Goal: Check status

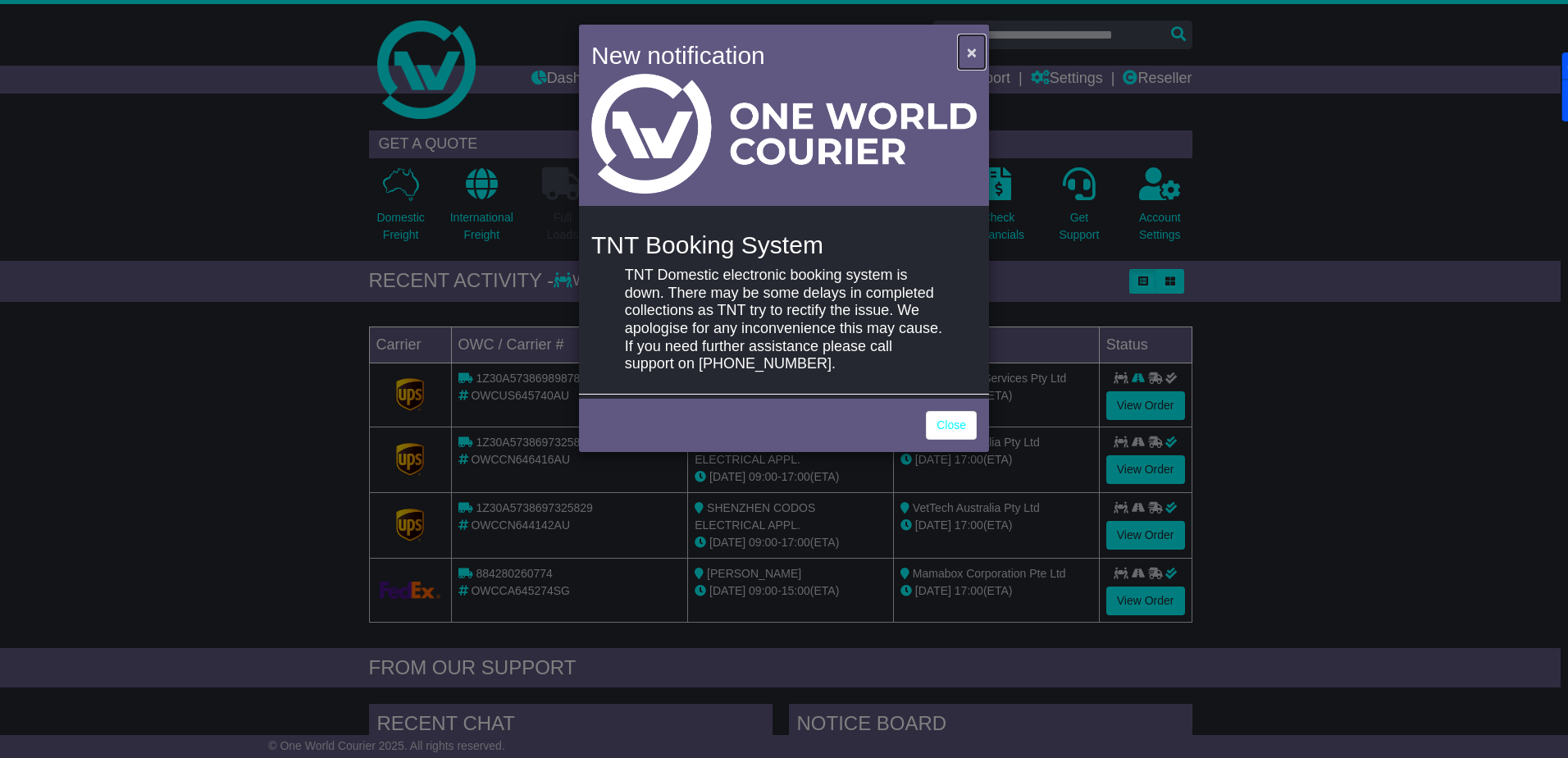
click at [966, 56] on button "×" at bounding box center [972, 52] width 26 height 34
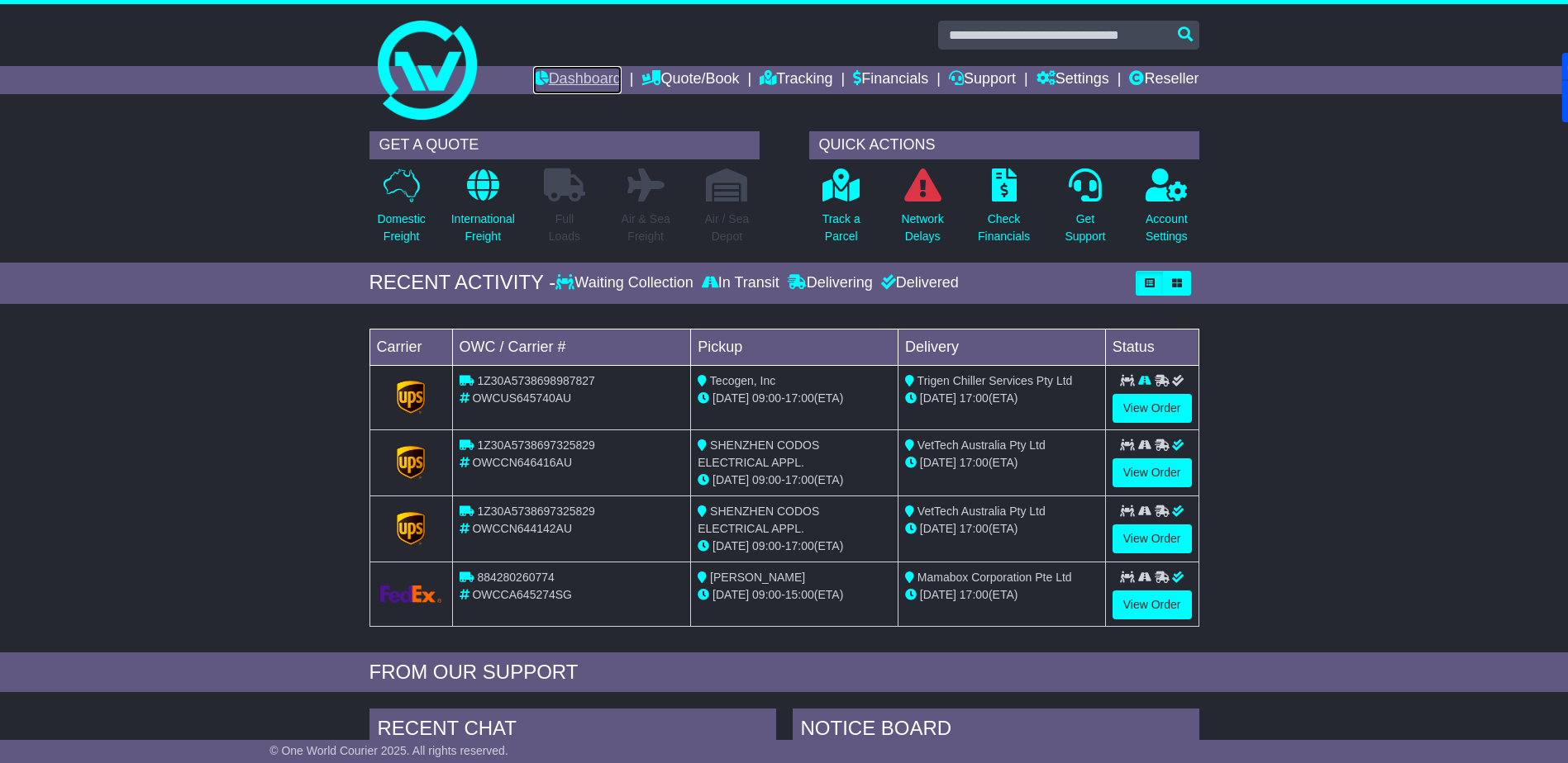
click at [564, 73] on link "Dashboard" at bounding box center [577, 80] width 88 height 28
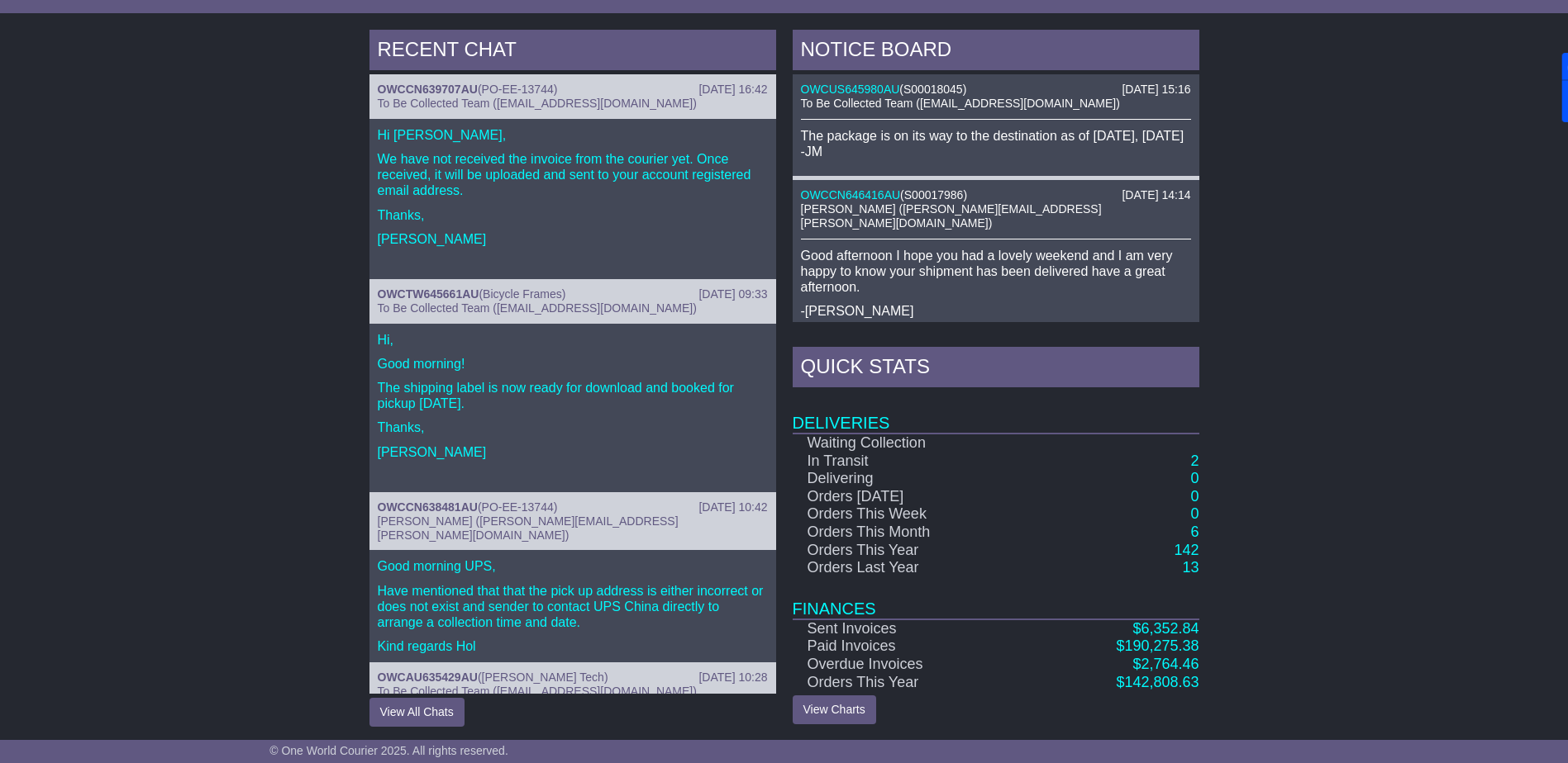
scroll to position [684, 0]
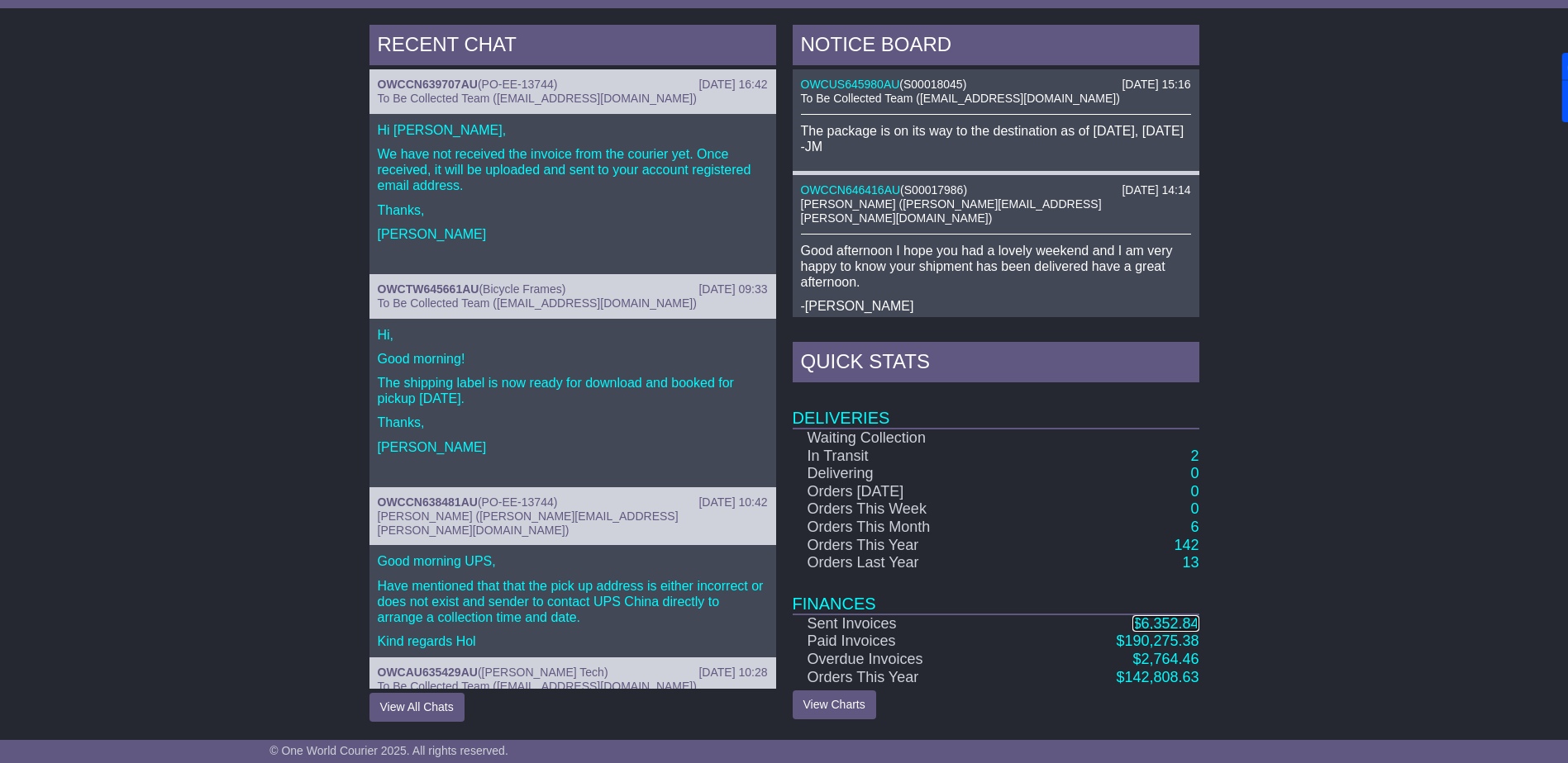
click at [1151, 620] on span "6,352.84" at bounding box center [1170, 623] width 58 height 17
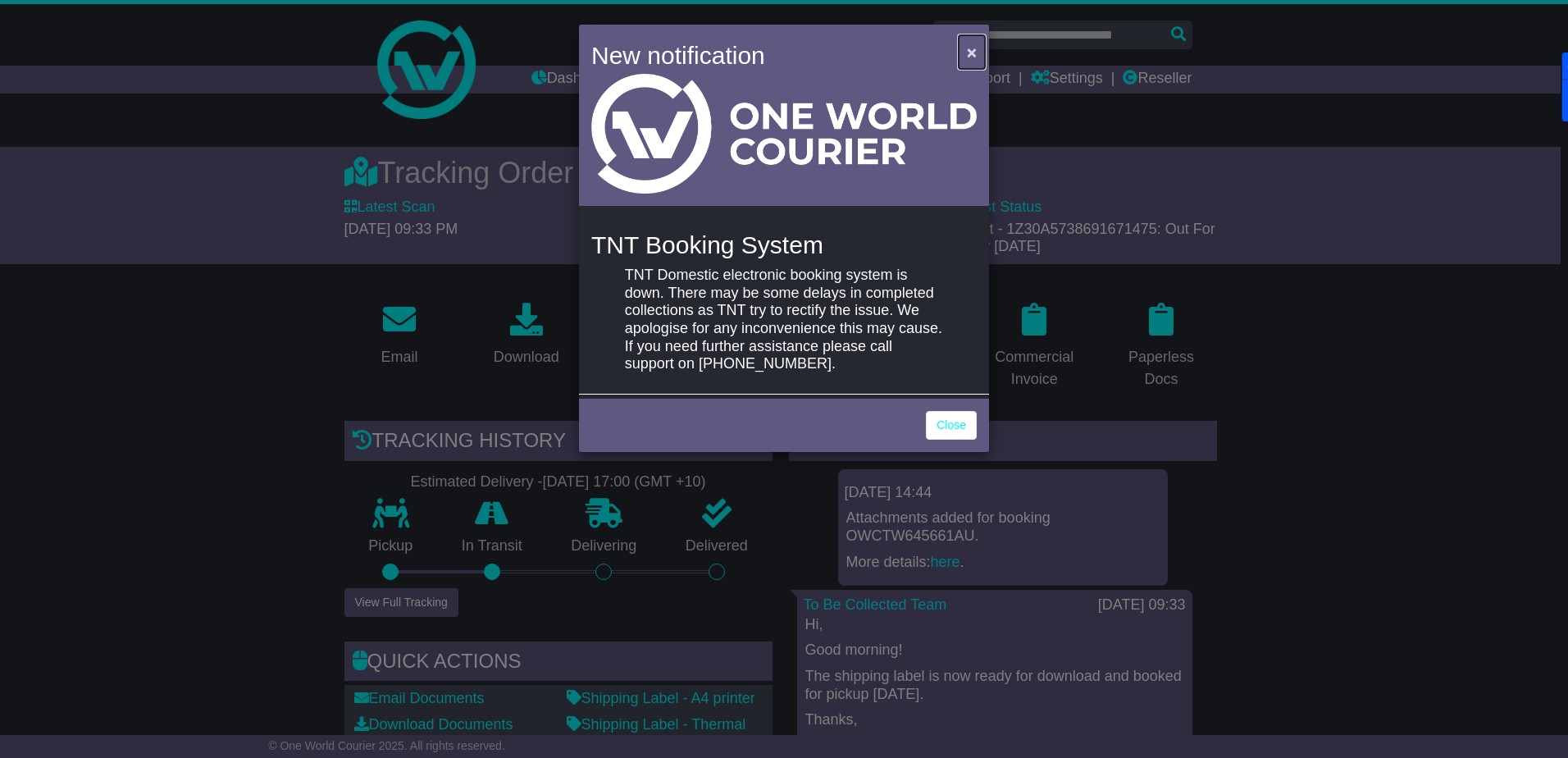
click at [968, 54] on span "×" at bounding box center [972, 52] width 10 height 19
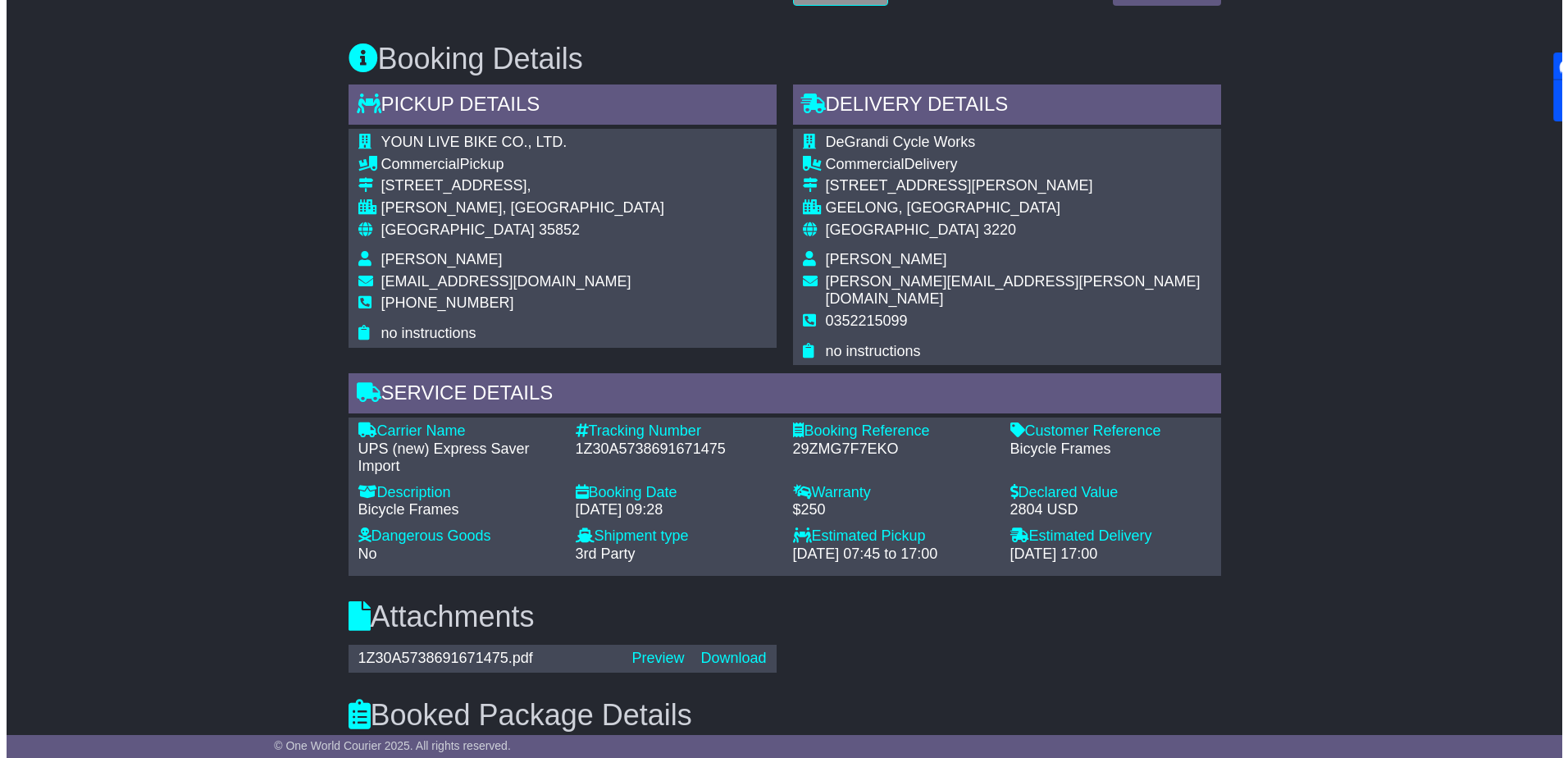
scroll to position [903, 0]
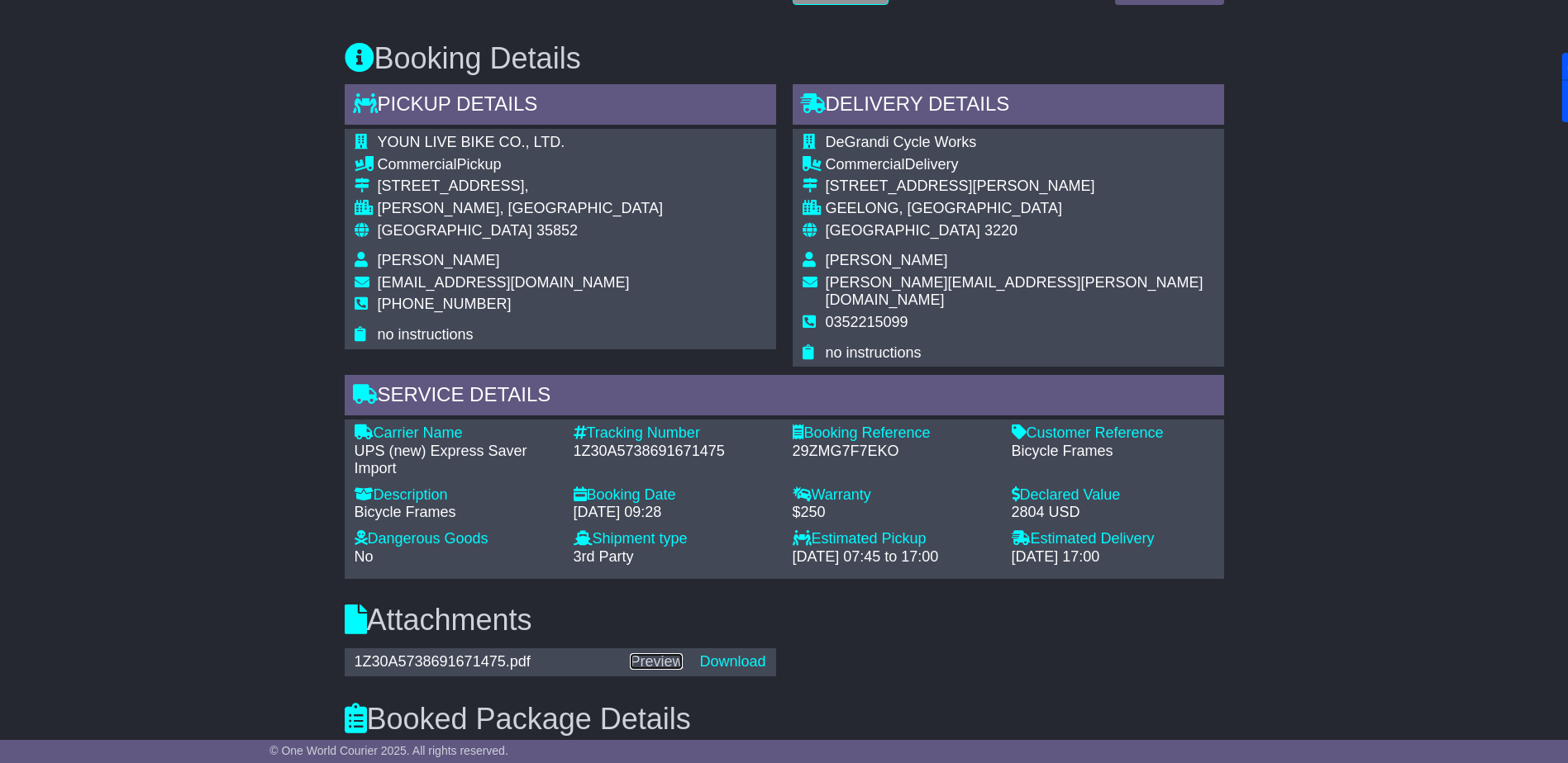
click at [655, 653] on link "Preview" at bounding box center [656, 661] width 53 height 17
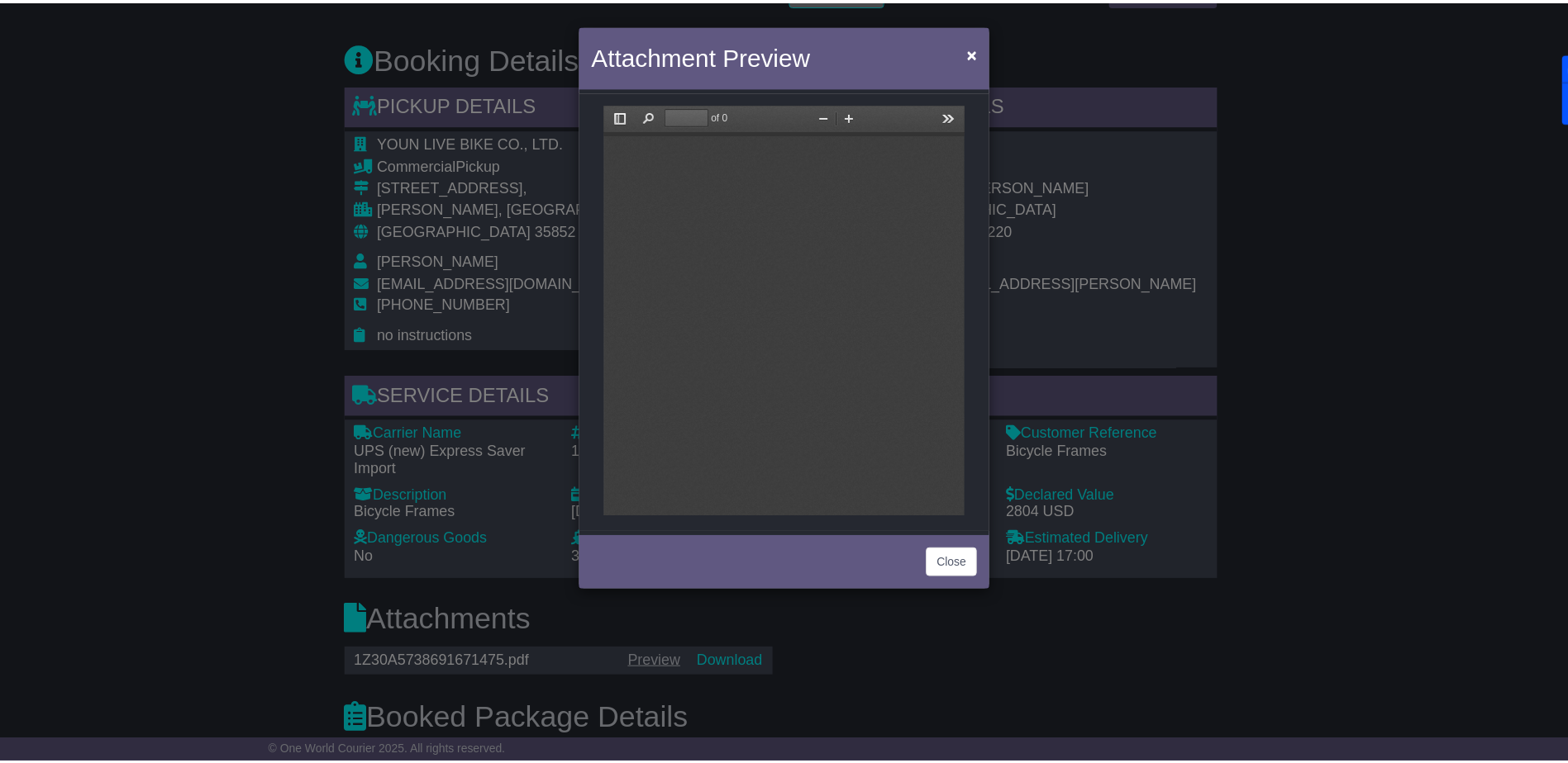
scroll to position [0, 0]
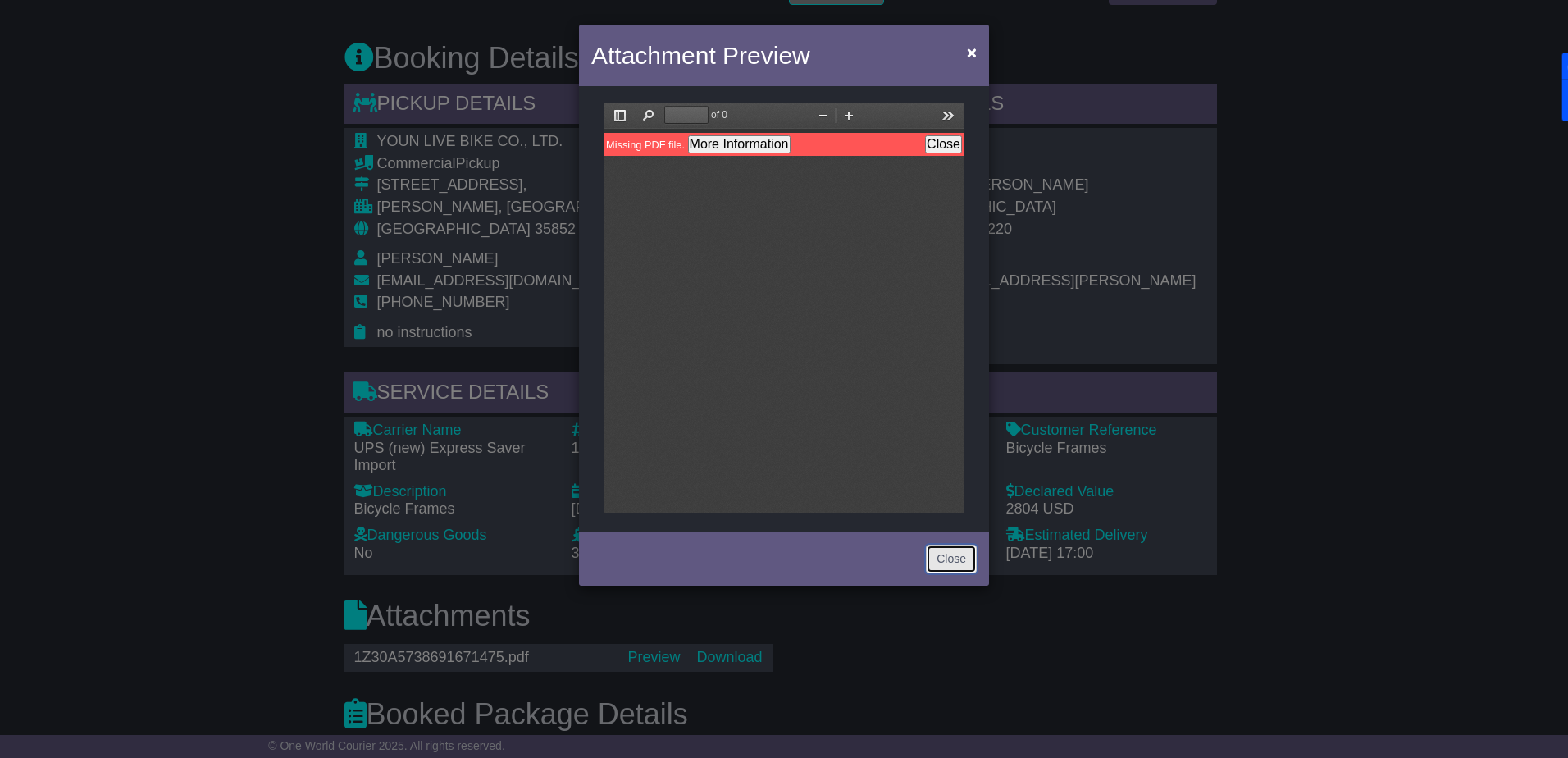
click at [952, 559] on button "Close" at bounding box center [951, 559] width 51 height 29
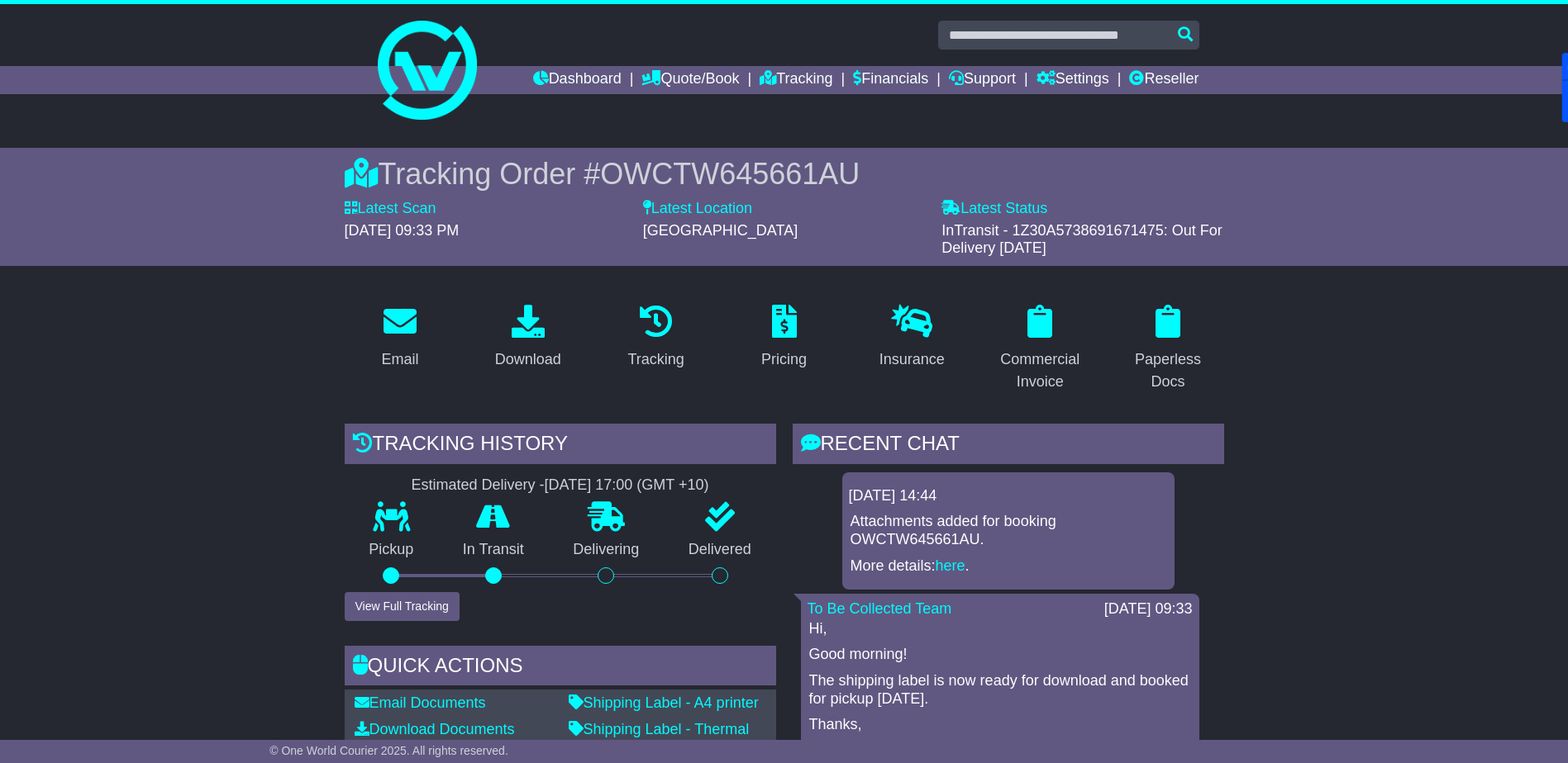
click at [1068, 224] on span "InTransit - 1Z30A5738691671475: Out For Delivery Today" at bounding box center [1082, 240] width 281 height 35
copy span "1Z30A5738691671475"
click at [1063, 41] on input "text" at bounding box center [1068, 35] width 261 height 29
paste input "**********"
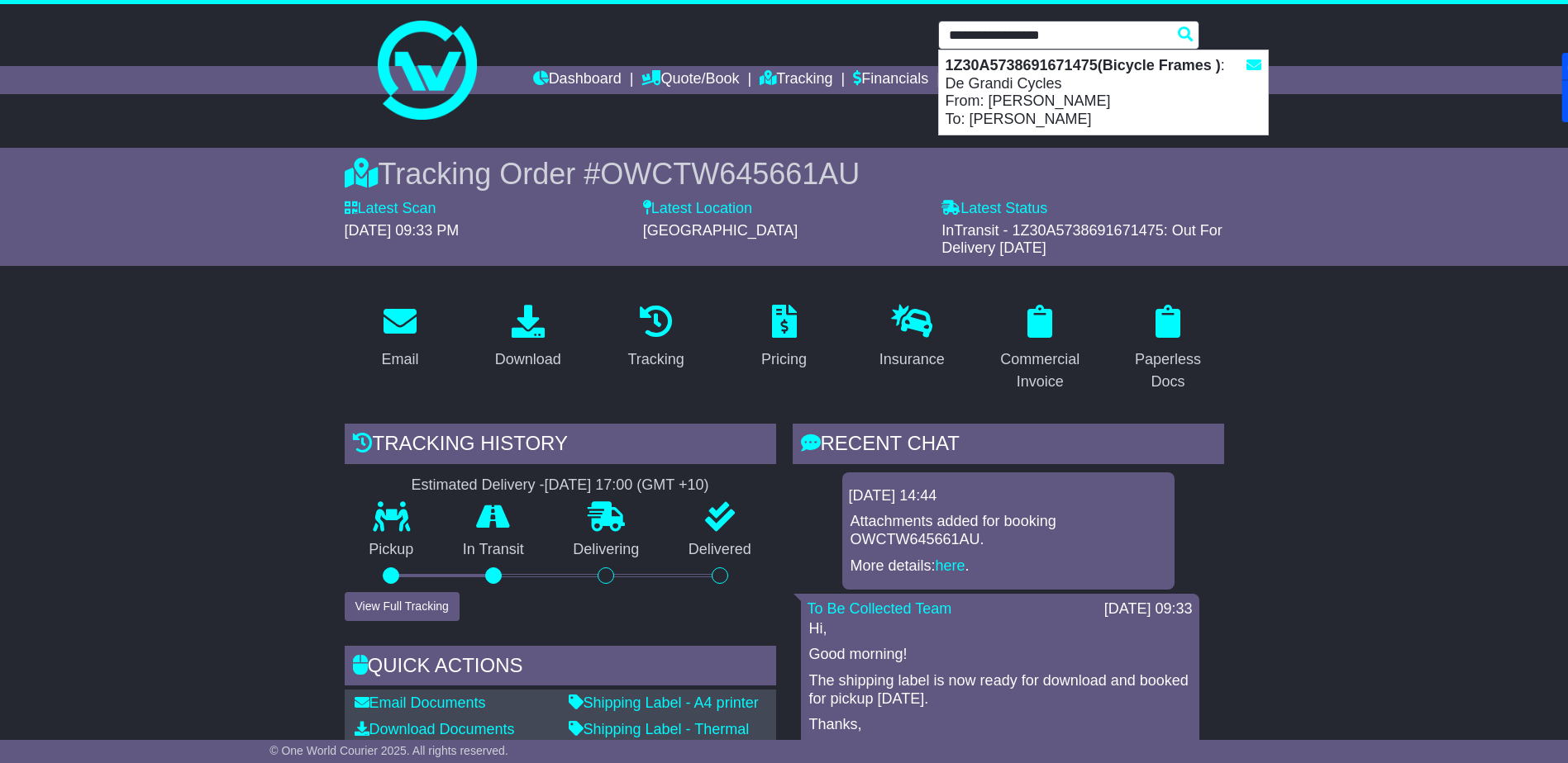
type input "**********"
click at [1327, 223] on div "Tracking Order # OWCTW645661AU Latest Scan 15 September 2025 - 09:33 PM Latest …" at bounding box center [784, 206] width 1568 height 118
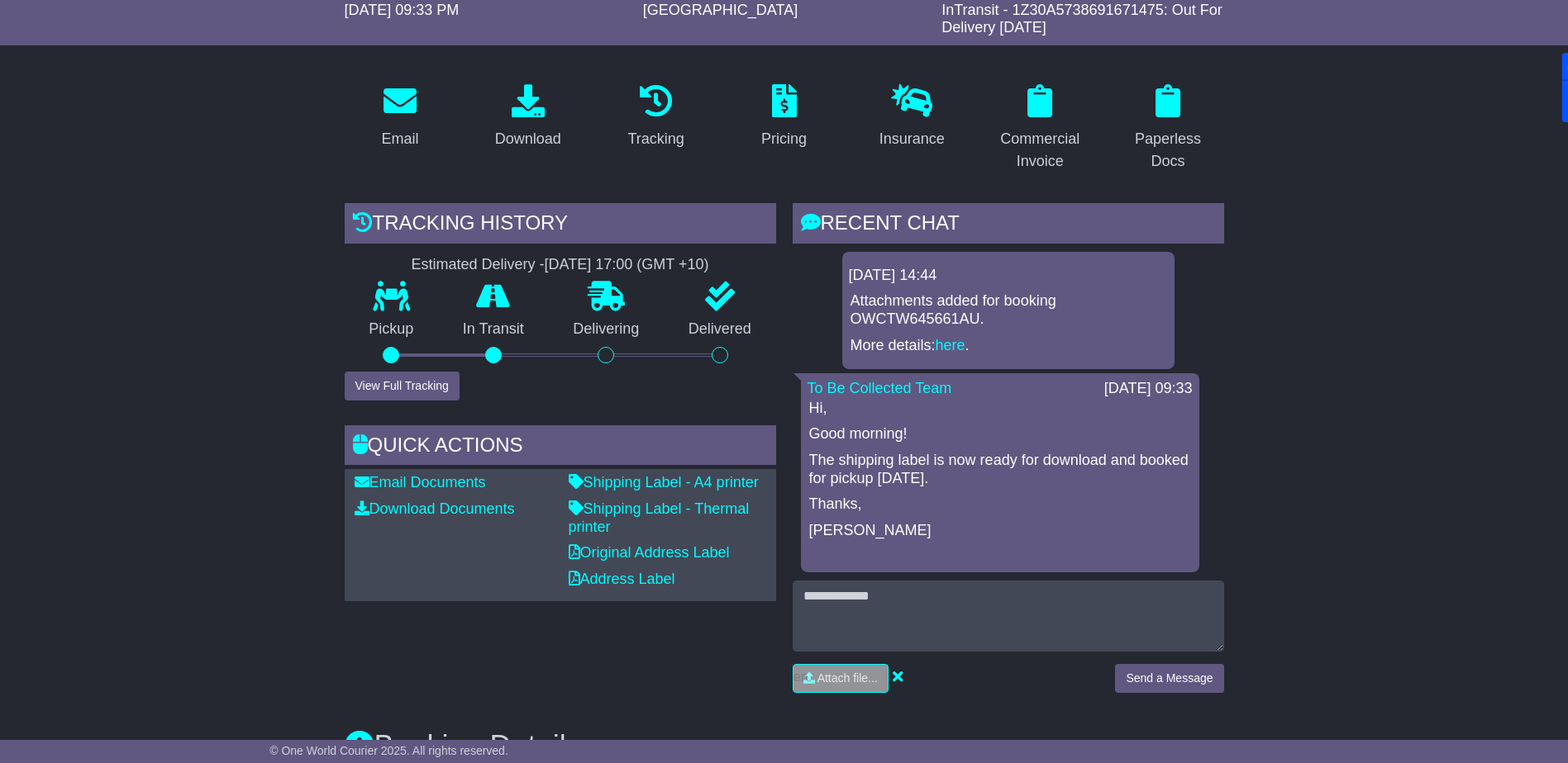
scroll to position [413, 0]
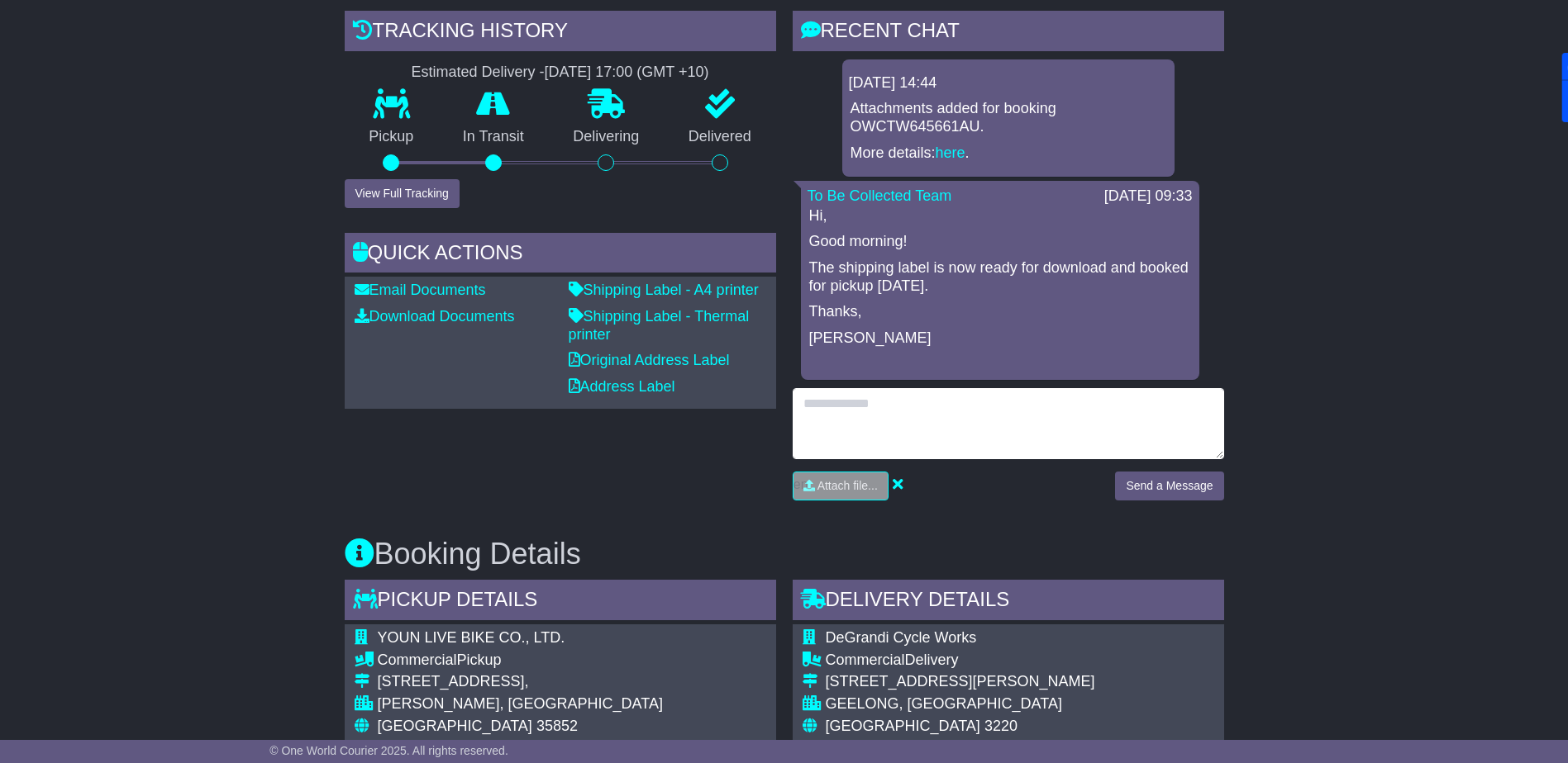
click at [920, 408] on textarea at bounding box center [1008, 423] width 432 height 71
type textarea "**********"
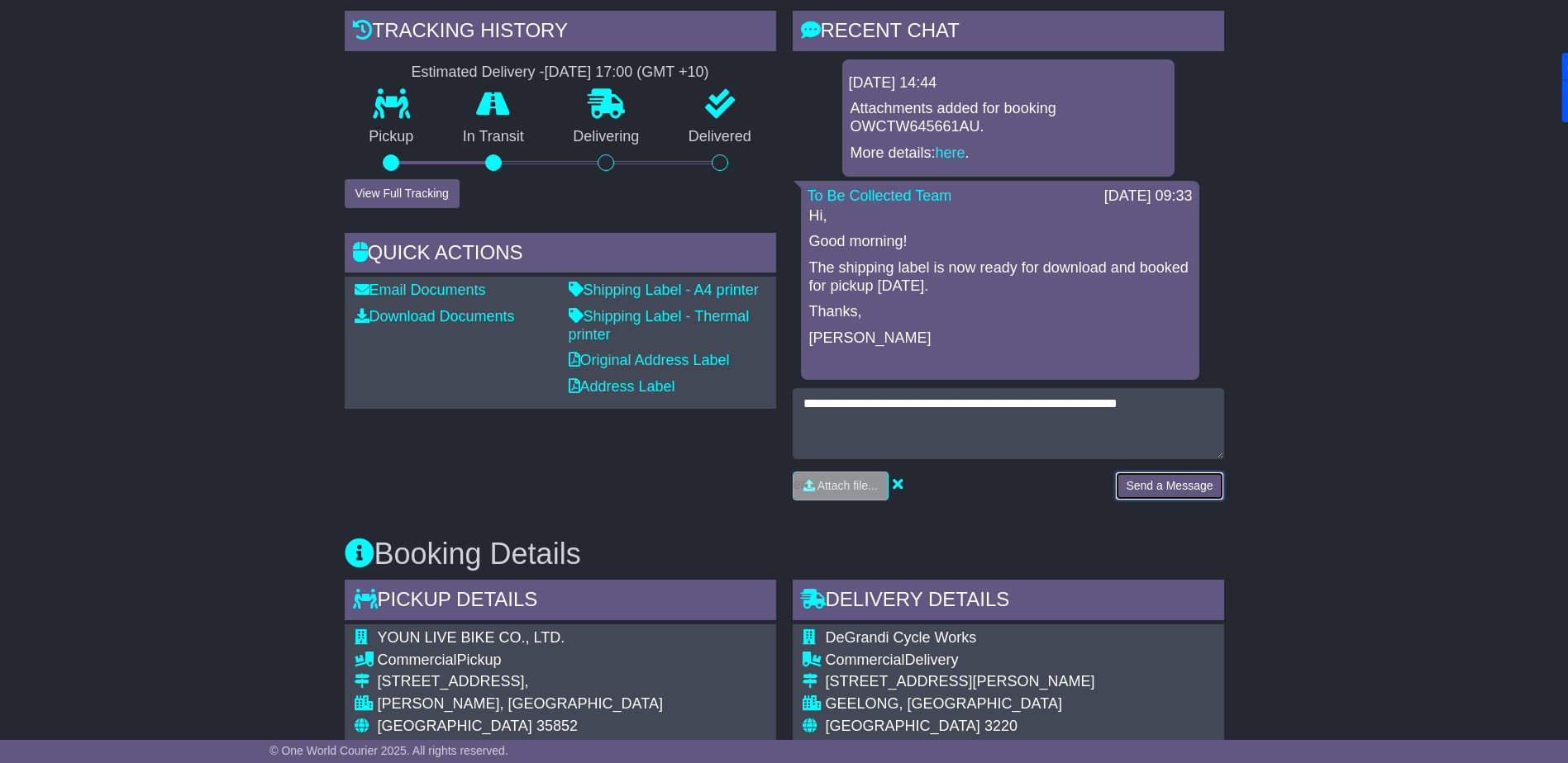
click at [1157, 485] on button "Send a Message" at bounding box center [1169, 485] width 108 height 29
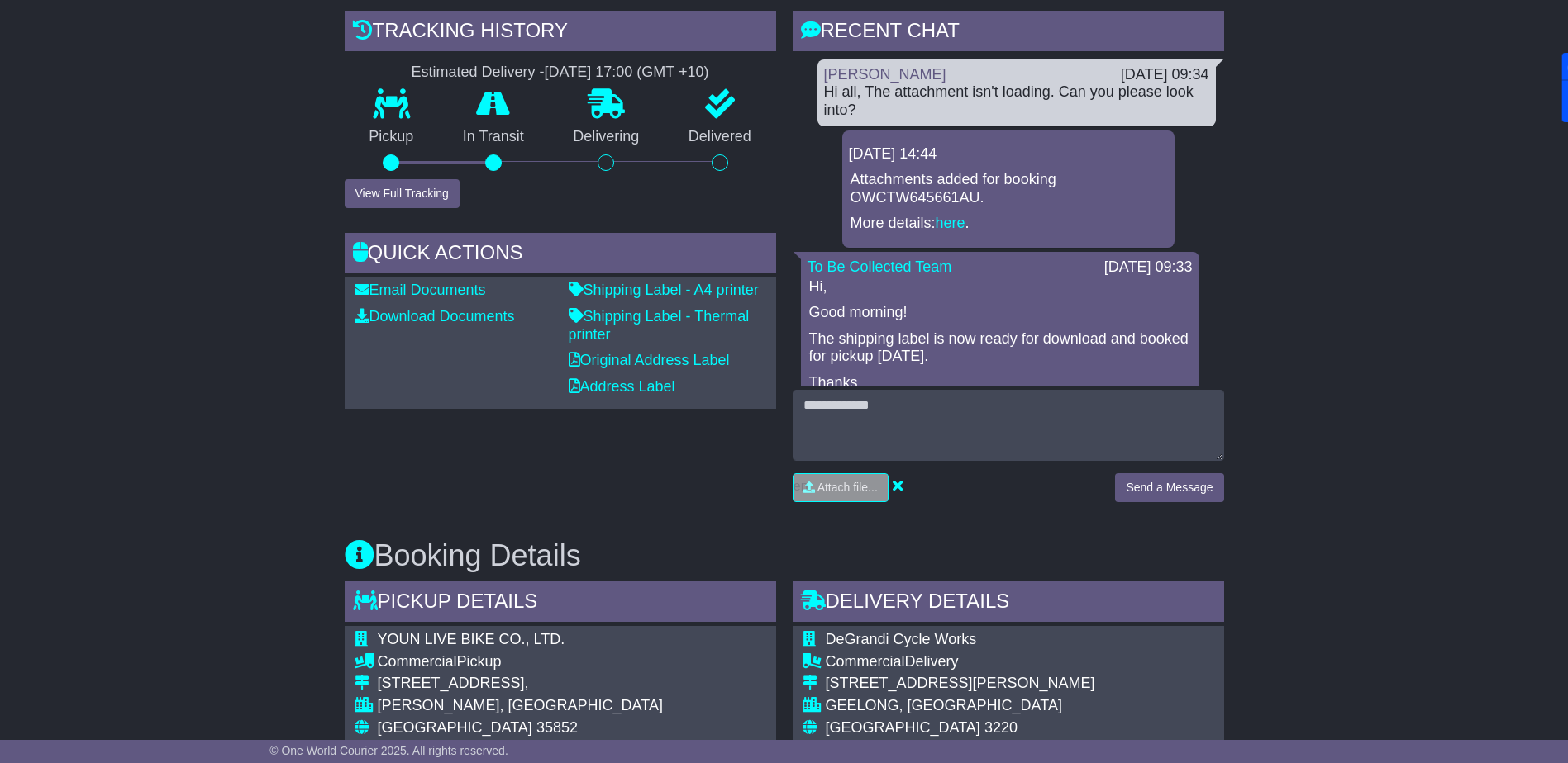
scroll to position [0, 0]
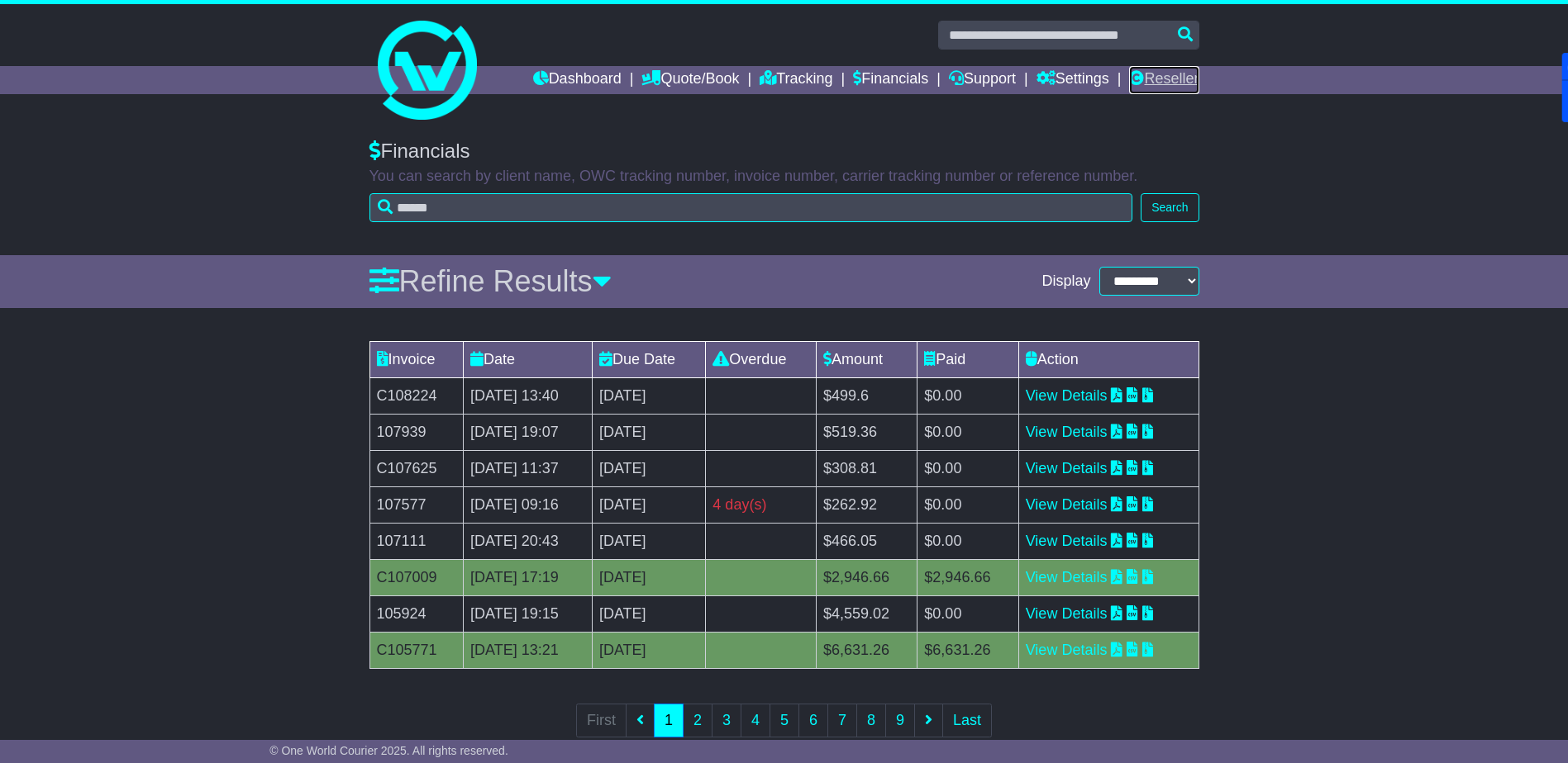
click at [1171, 77] on link "Reseller" at bounding box center [1163, 80] width 69 height 28
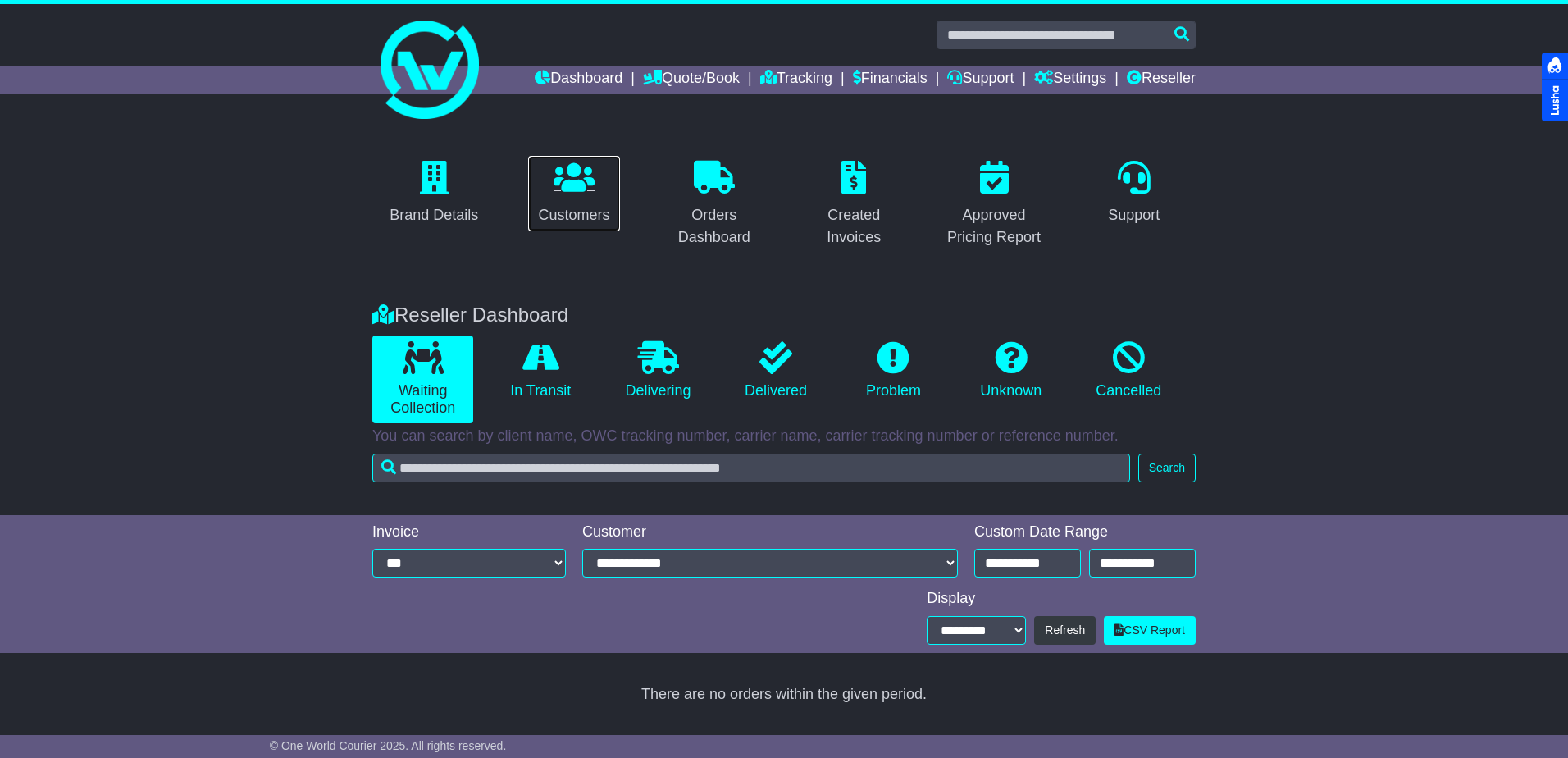
click at [574, 192] on icon at bounding box center [574, 177] width 41 height 33
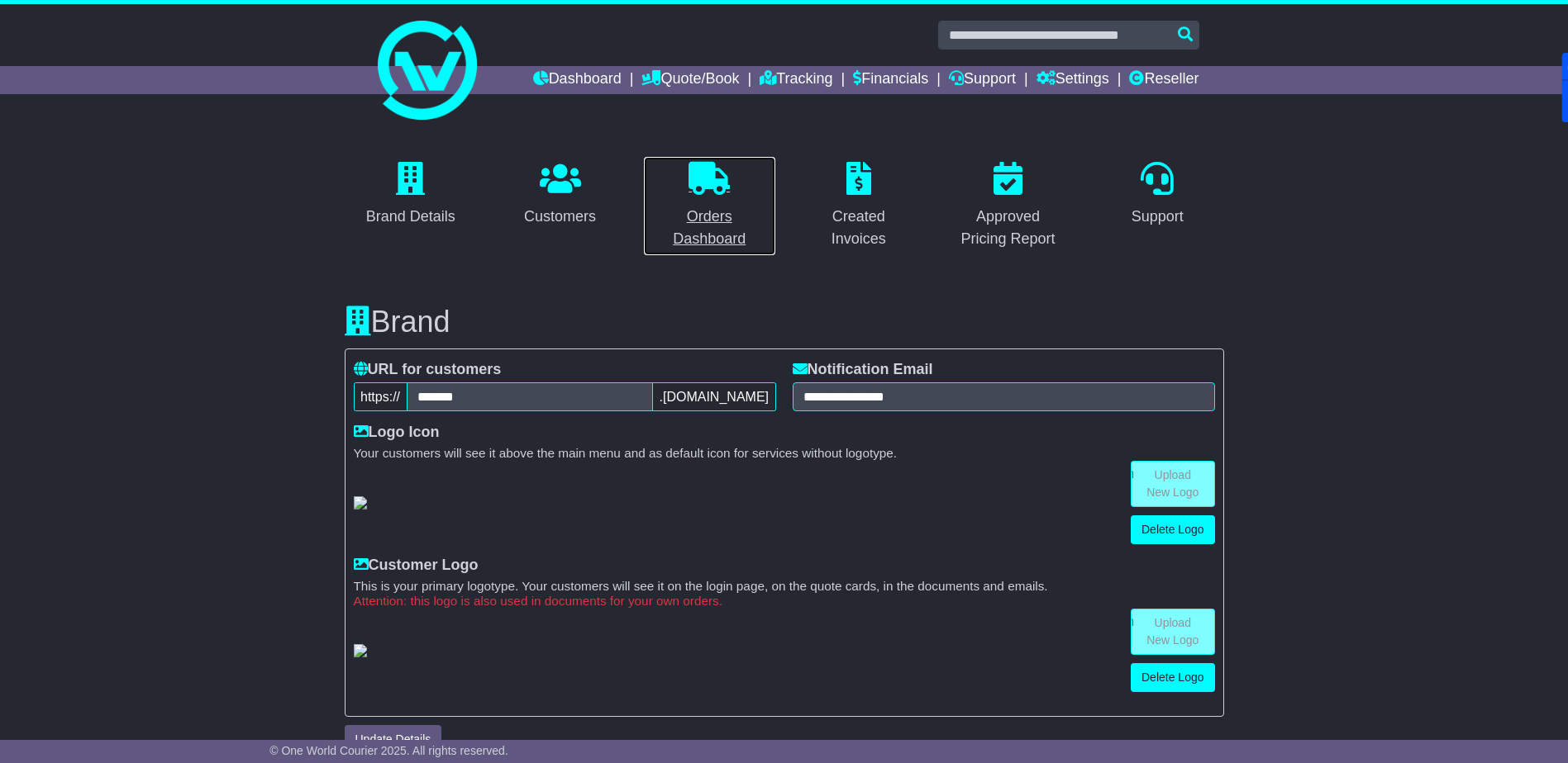
click at [722, 176] on icon at bounding box center [708, 178] width 41 height 33
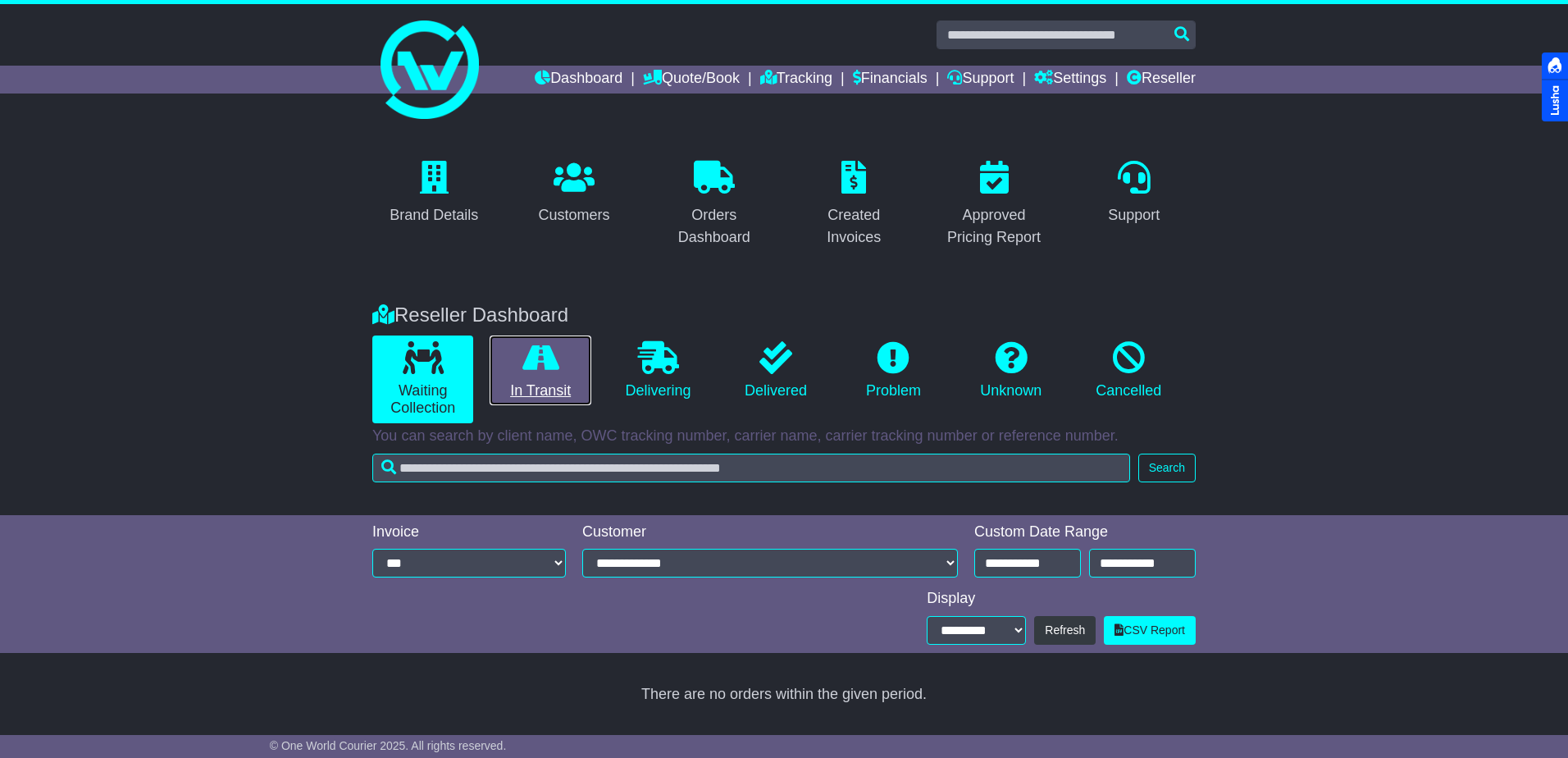
click at [537, 386] on link "In Transit" at bounding box center [540, 370] width 101 height 70
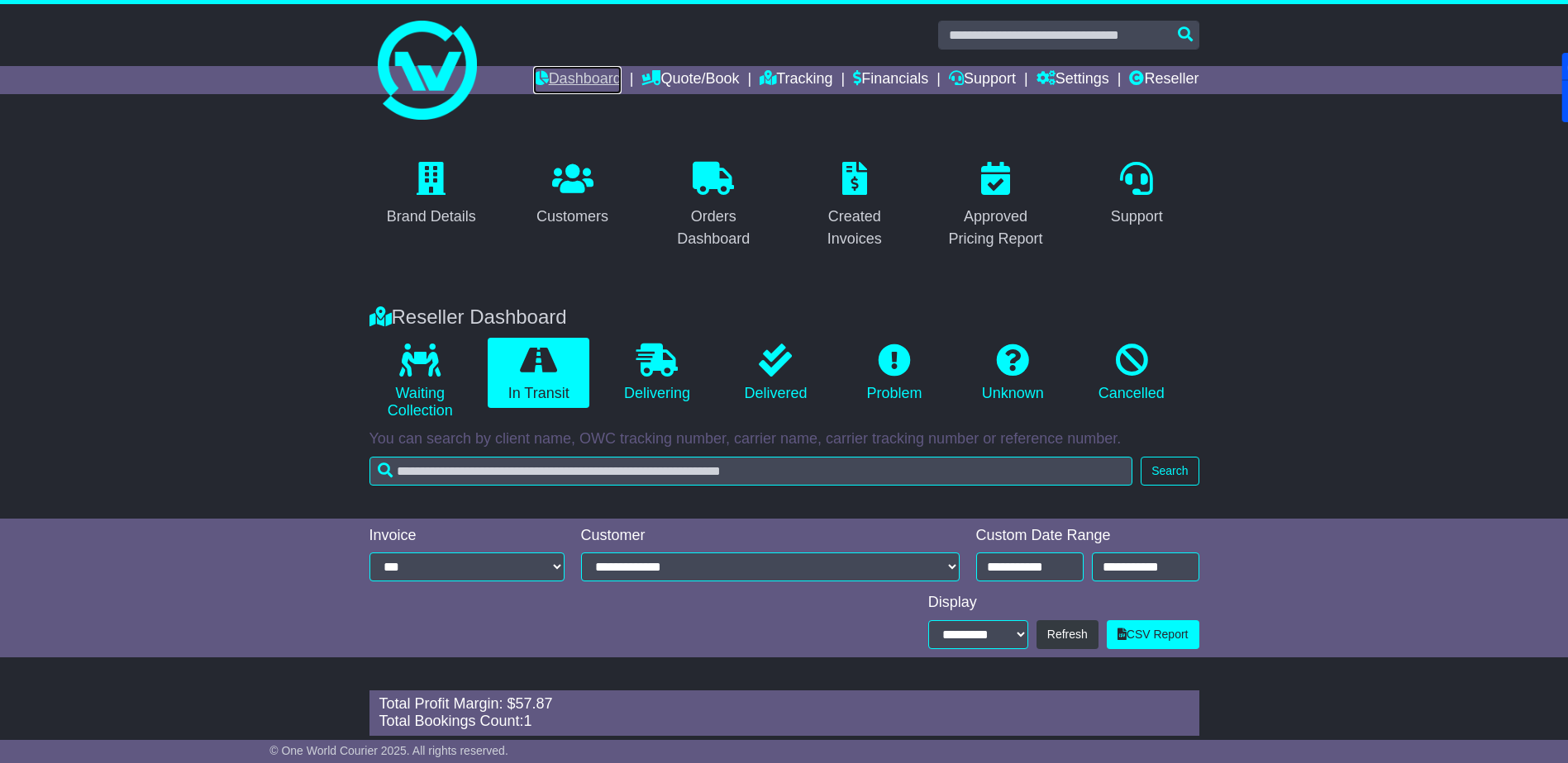
click at [567, 79] on link "Dashboard" at bounding box center [577, 80] width 88 height 28
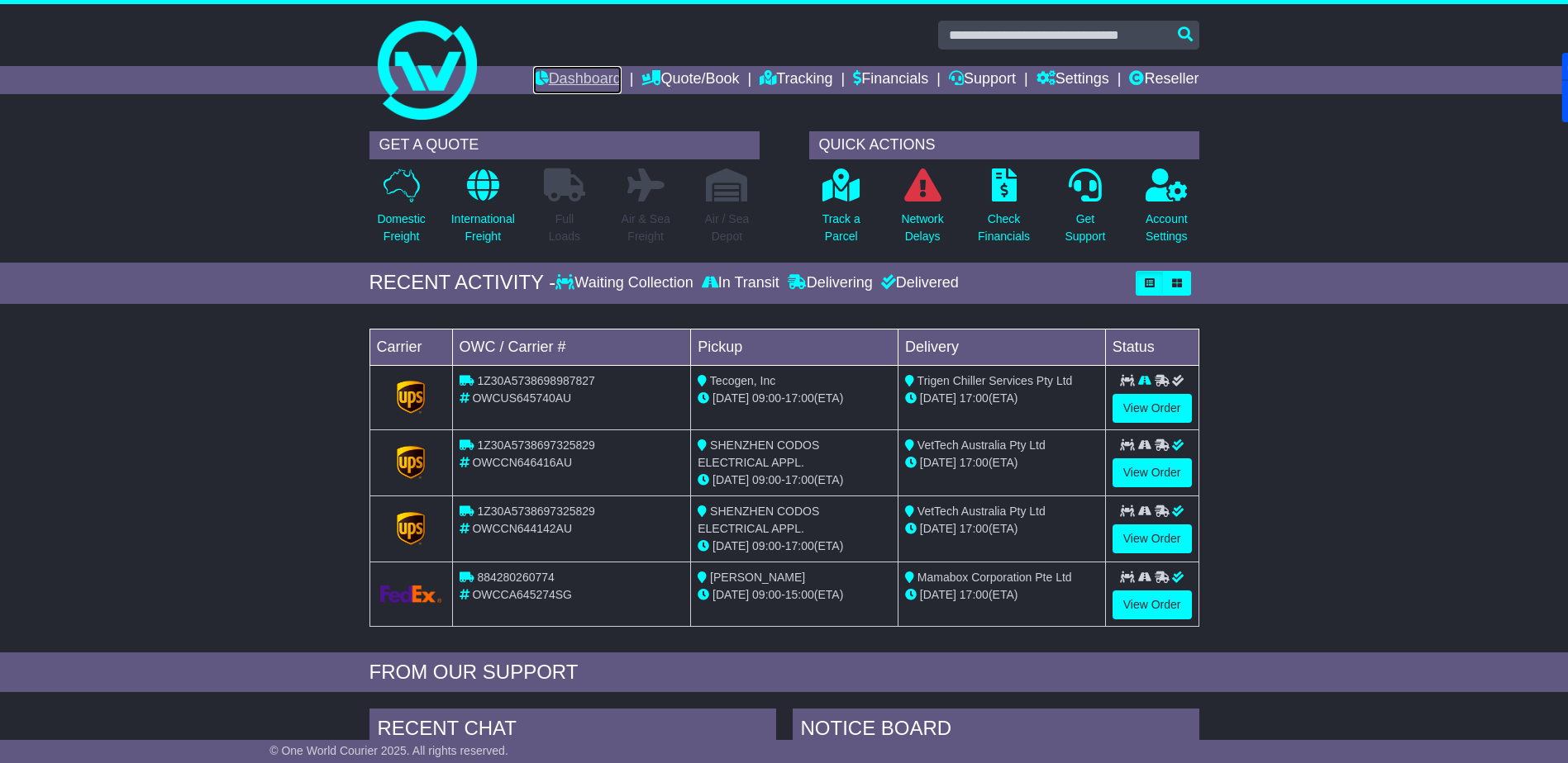
click at [584, 75] on link "Dashboard" at bounding box center [577, 80] width 88 height 28
click at [563, 74] on link "Dashboard" at bounding box center [577, 80] width 88 height 28
